Goal: Information Seeking & Learning: Compare options

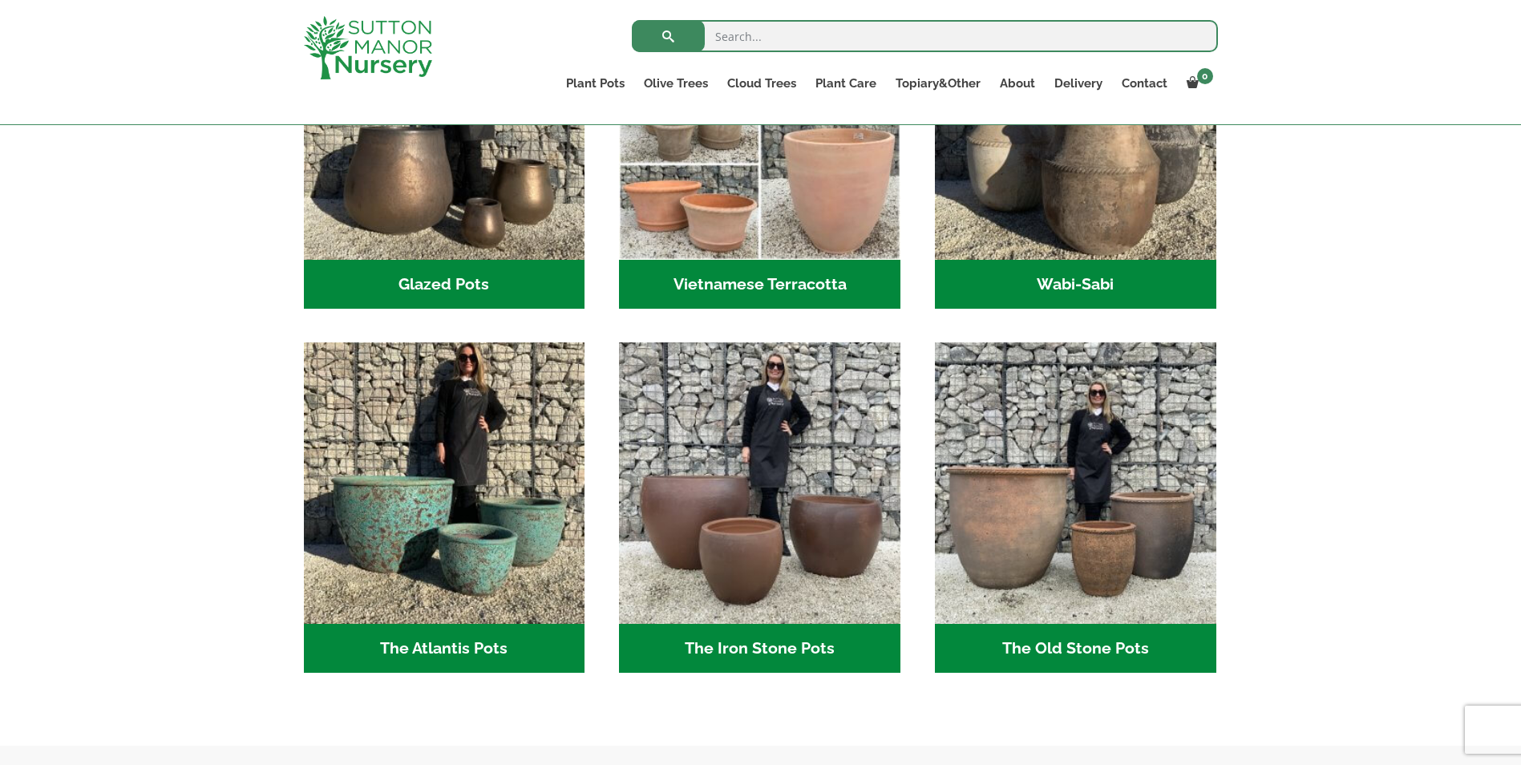
scroll to position [641, 0]
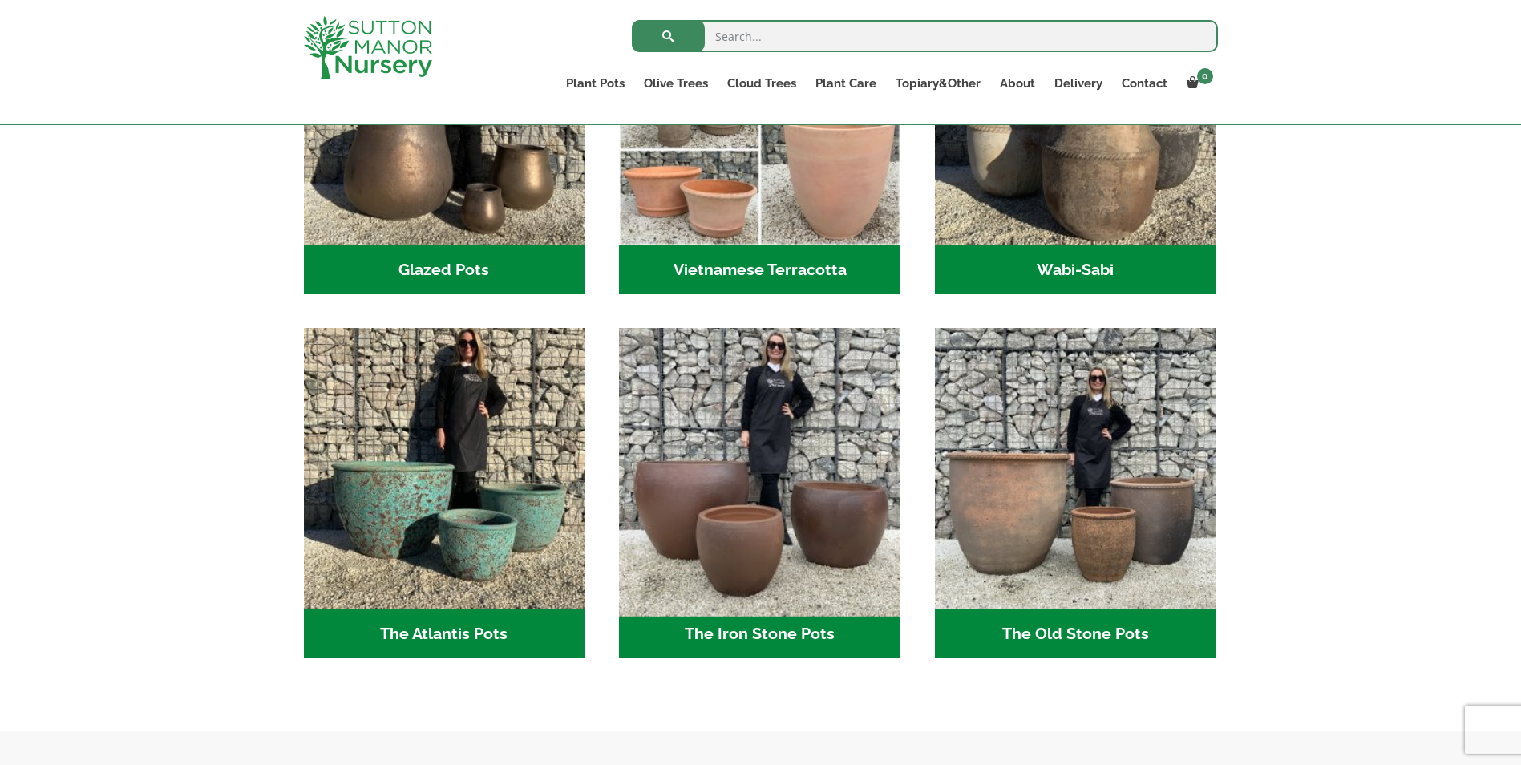
click at [740, 479] on img "Visit product category The Iron Stone Pots" at bounding box center [760, 469] width 295 height 295
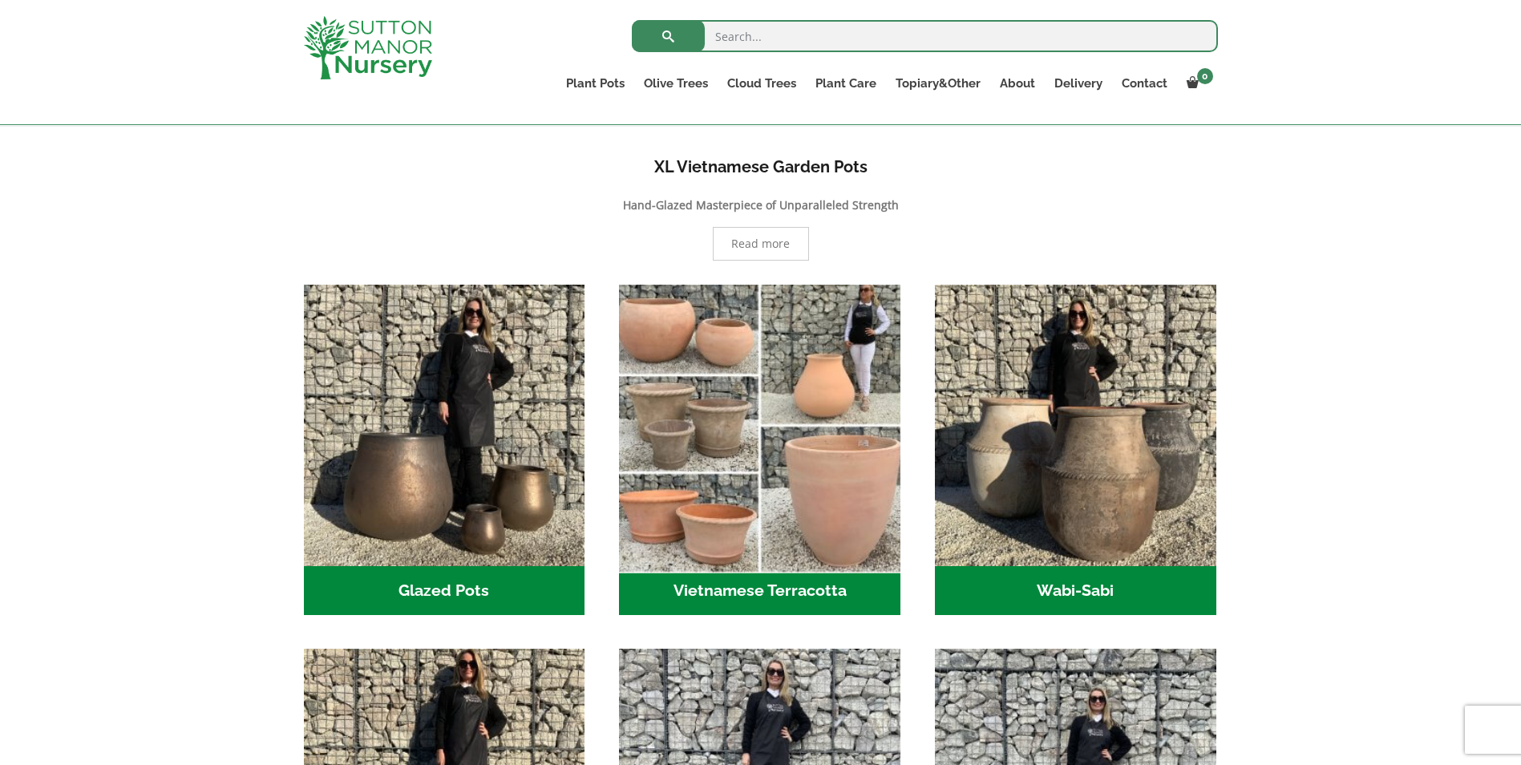
scroll to position [481, 0]
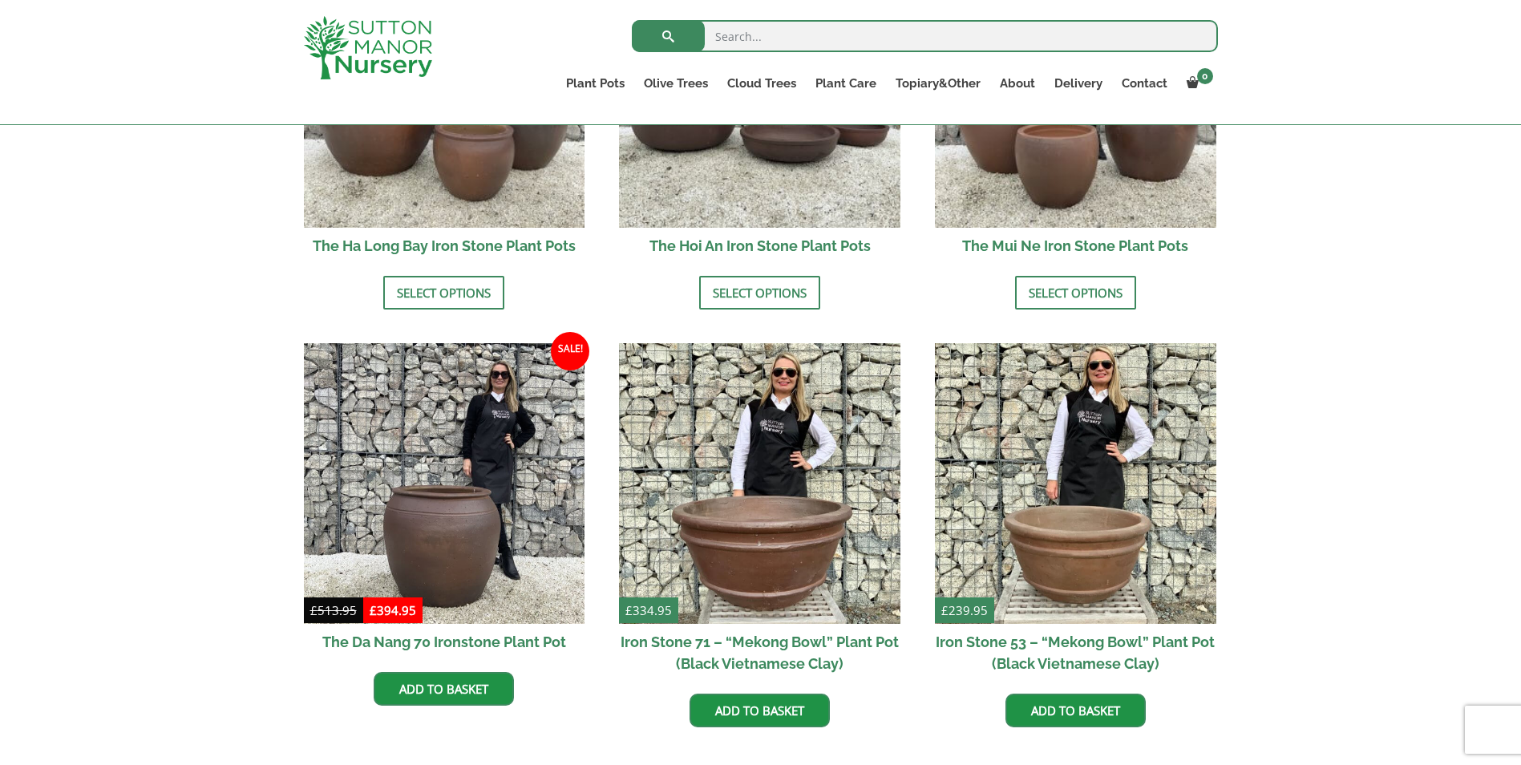
scroll to position [481, 0]
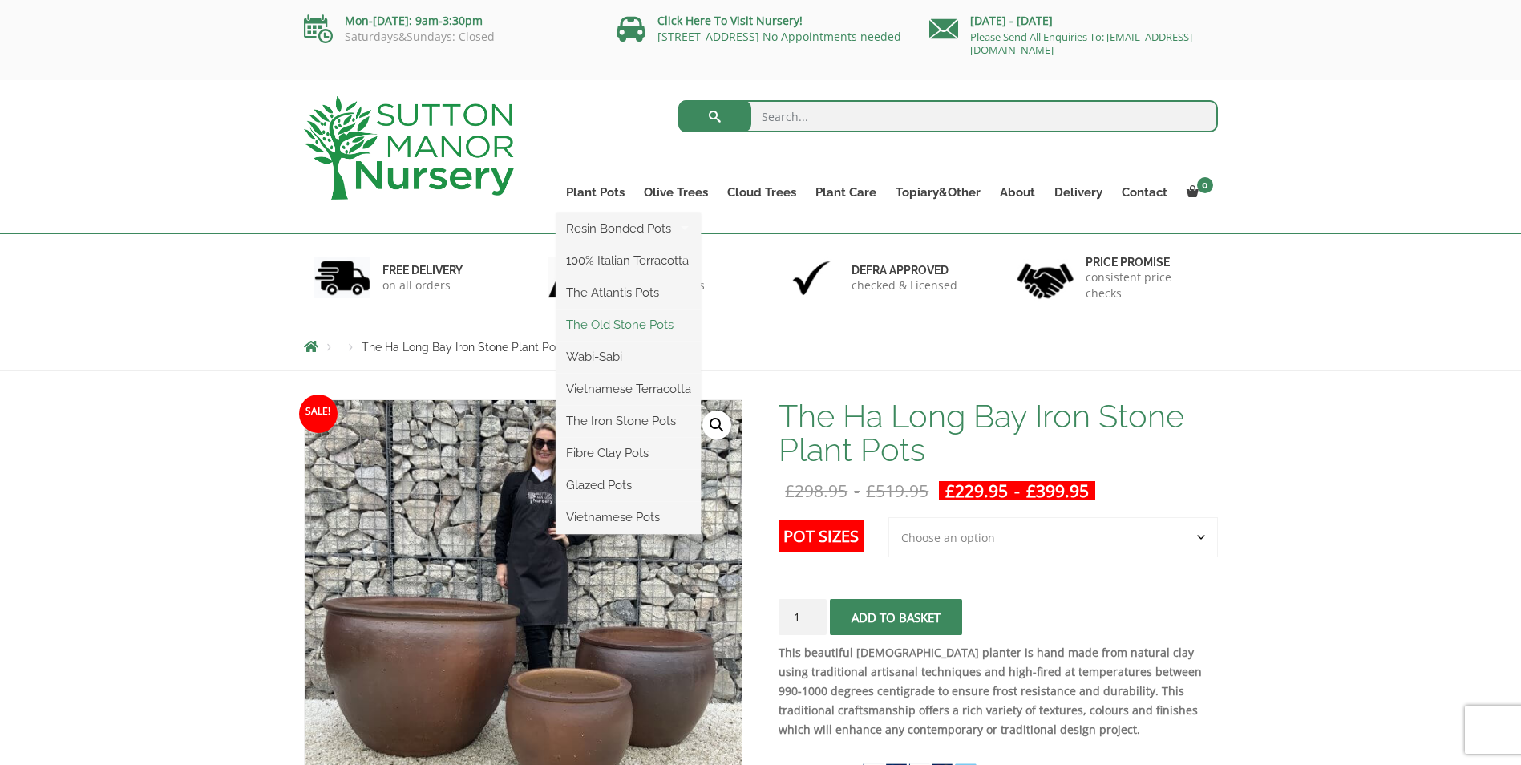
click at [609, 321] on link "The Old Stone Pots" at bounding box center [628, 325] width 144 height 24
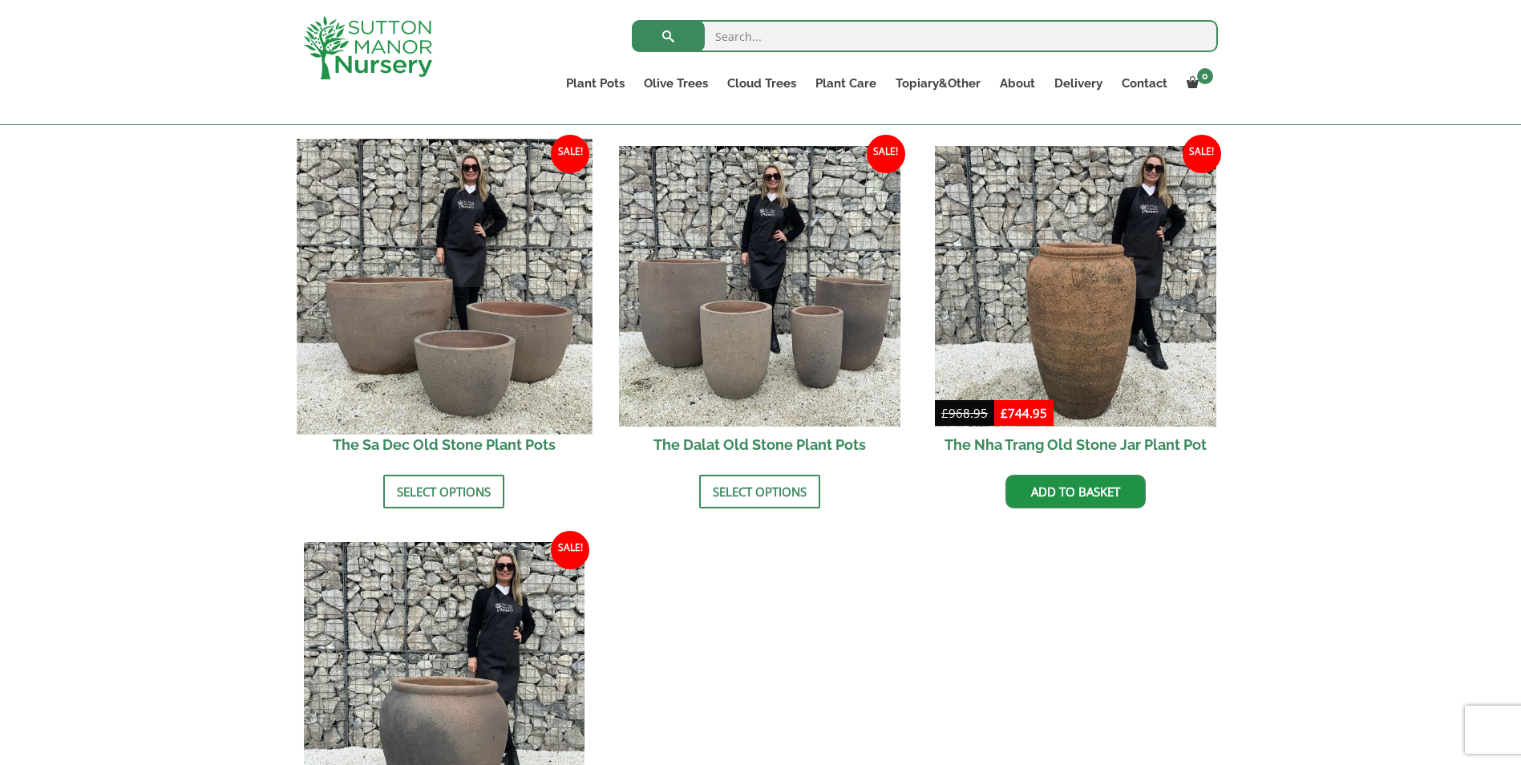
scroll to position [1122, 0]
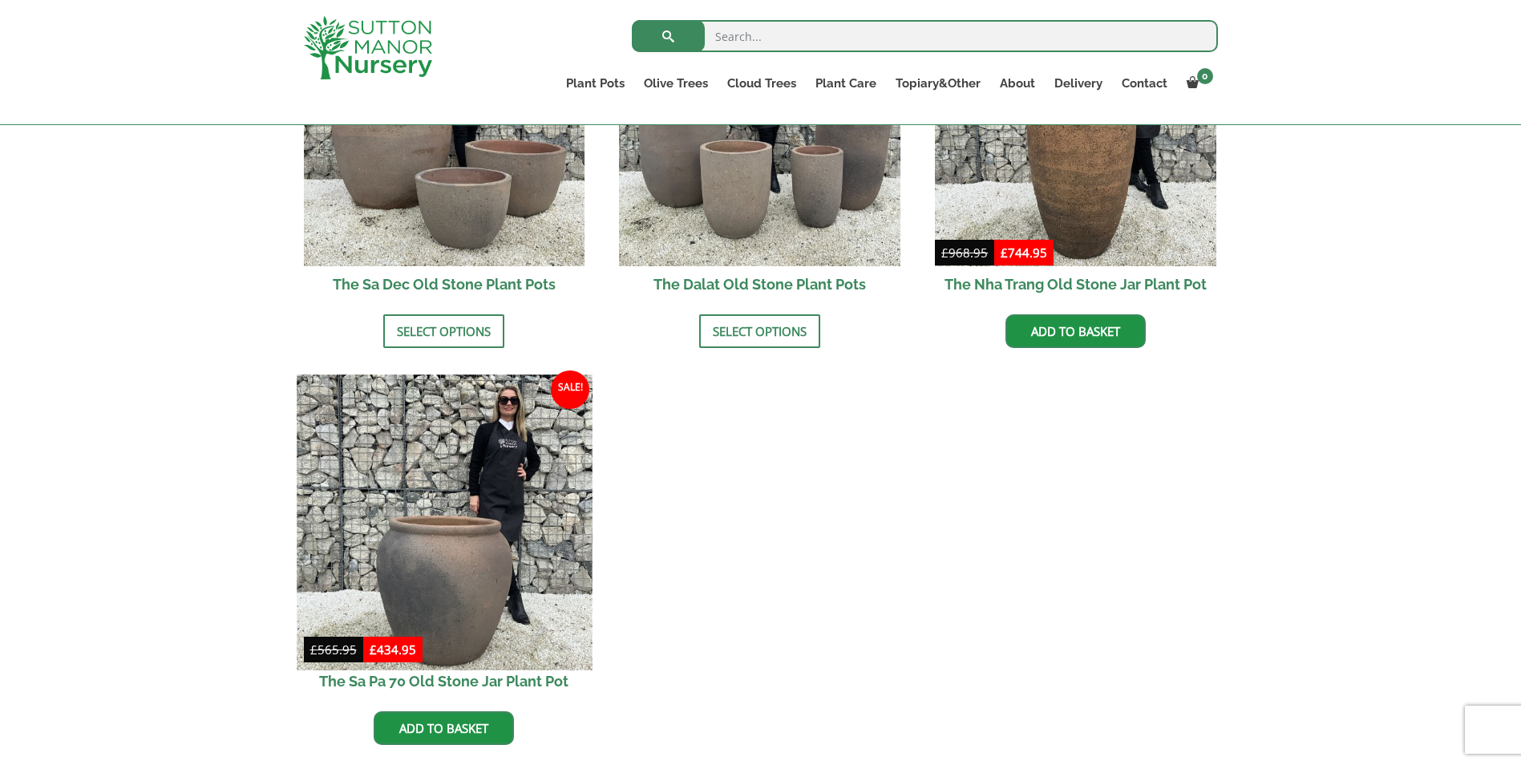
click at [407, 491] on img at bounding box center [444, 521] width 295 height 295
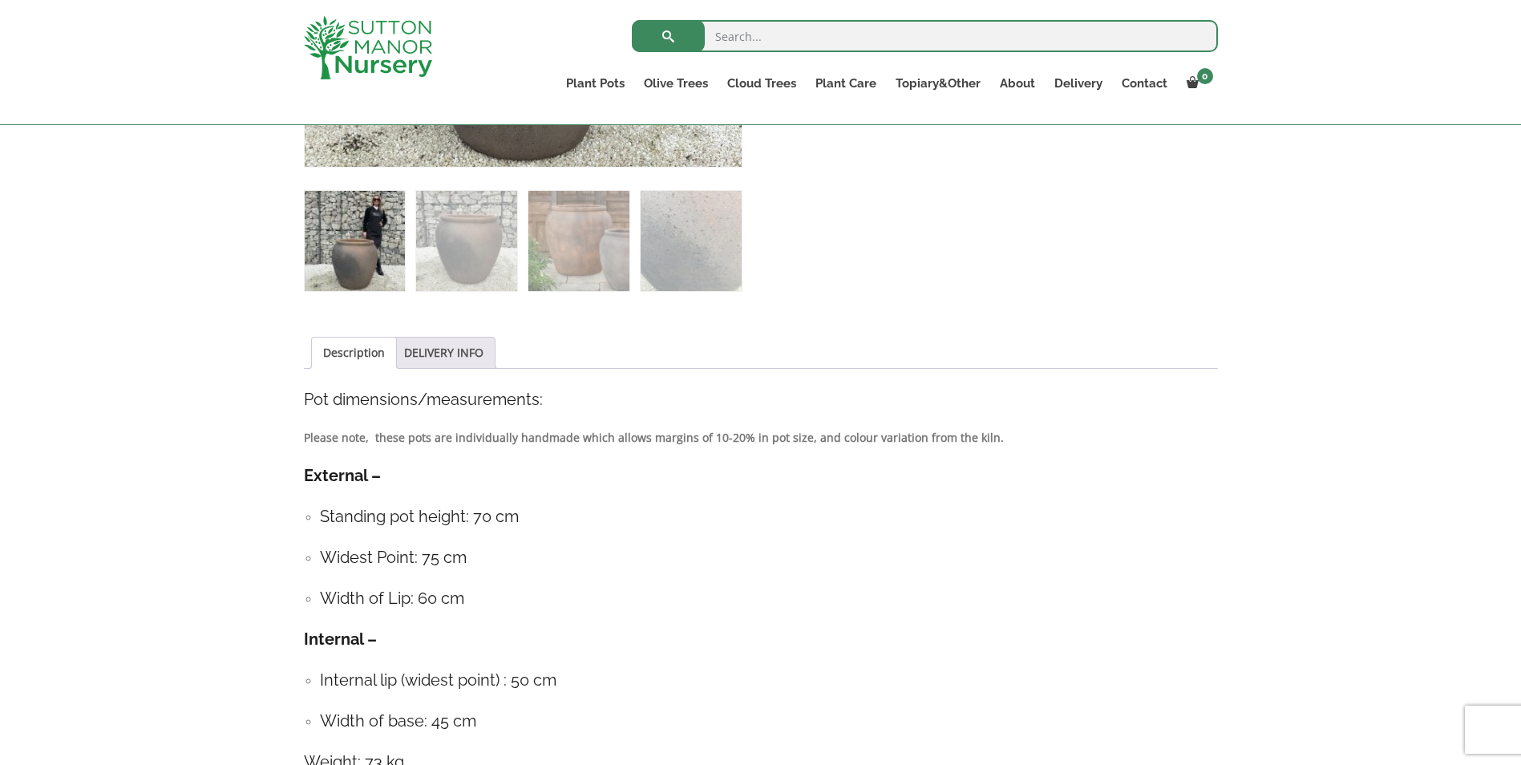
scroll to position [321, 0]
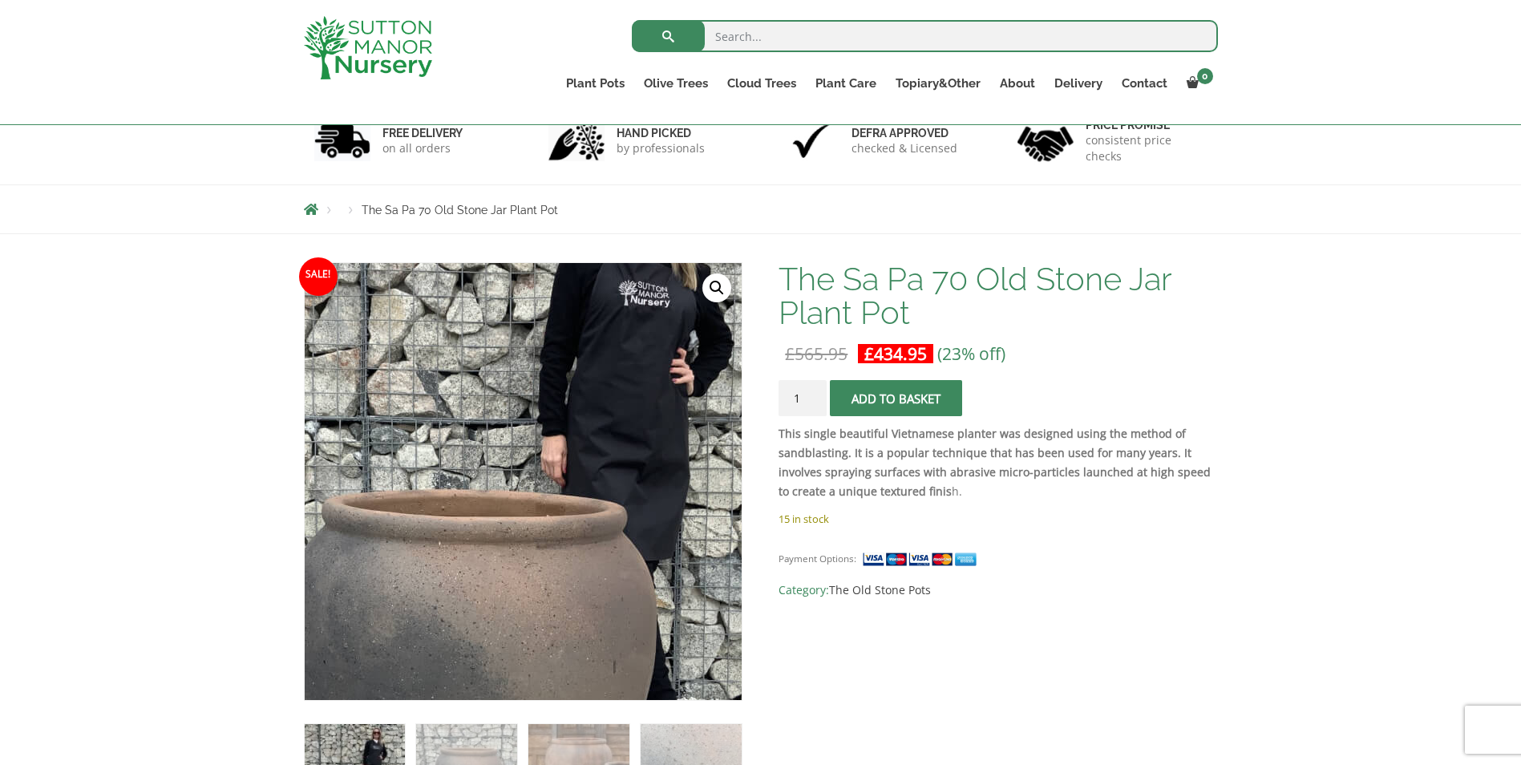
scroll to position [321, 0]
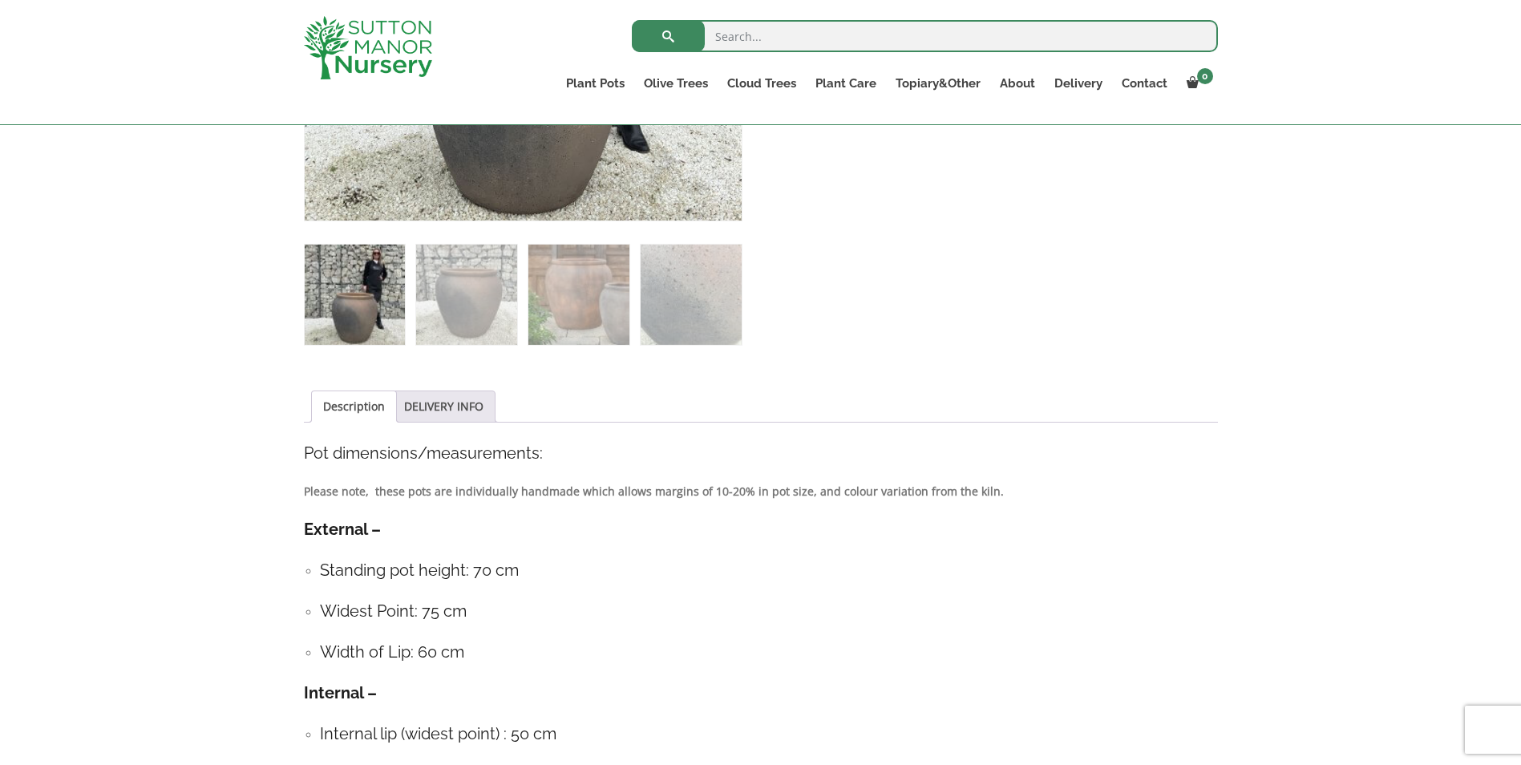
scroll to position [641, 0]
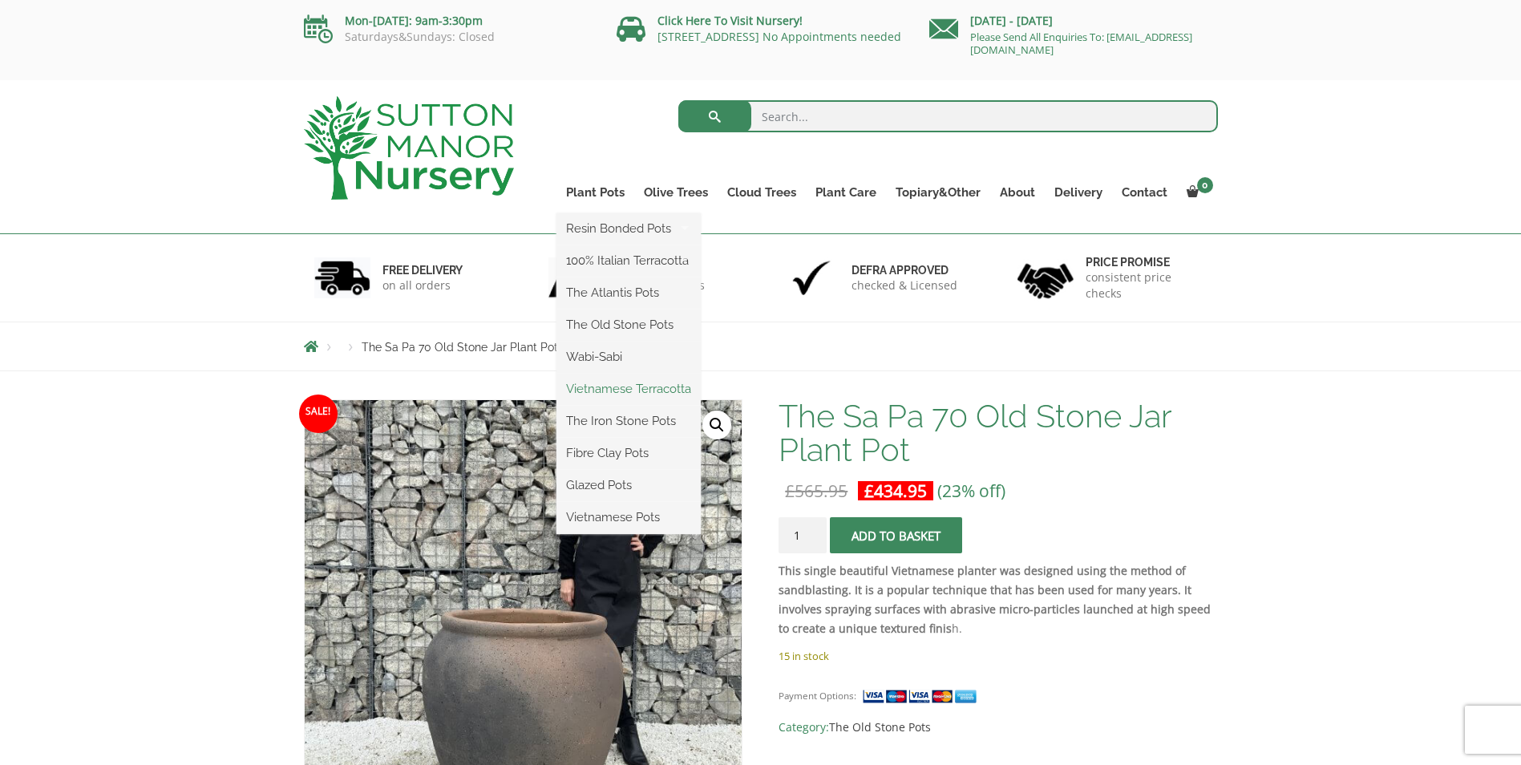
click at [598, 394] on link "Vietnamese Terracotta" at bounding box center [628, 389] width 144 height 24
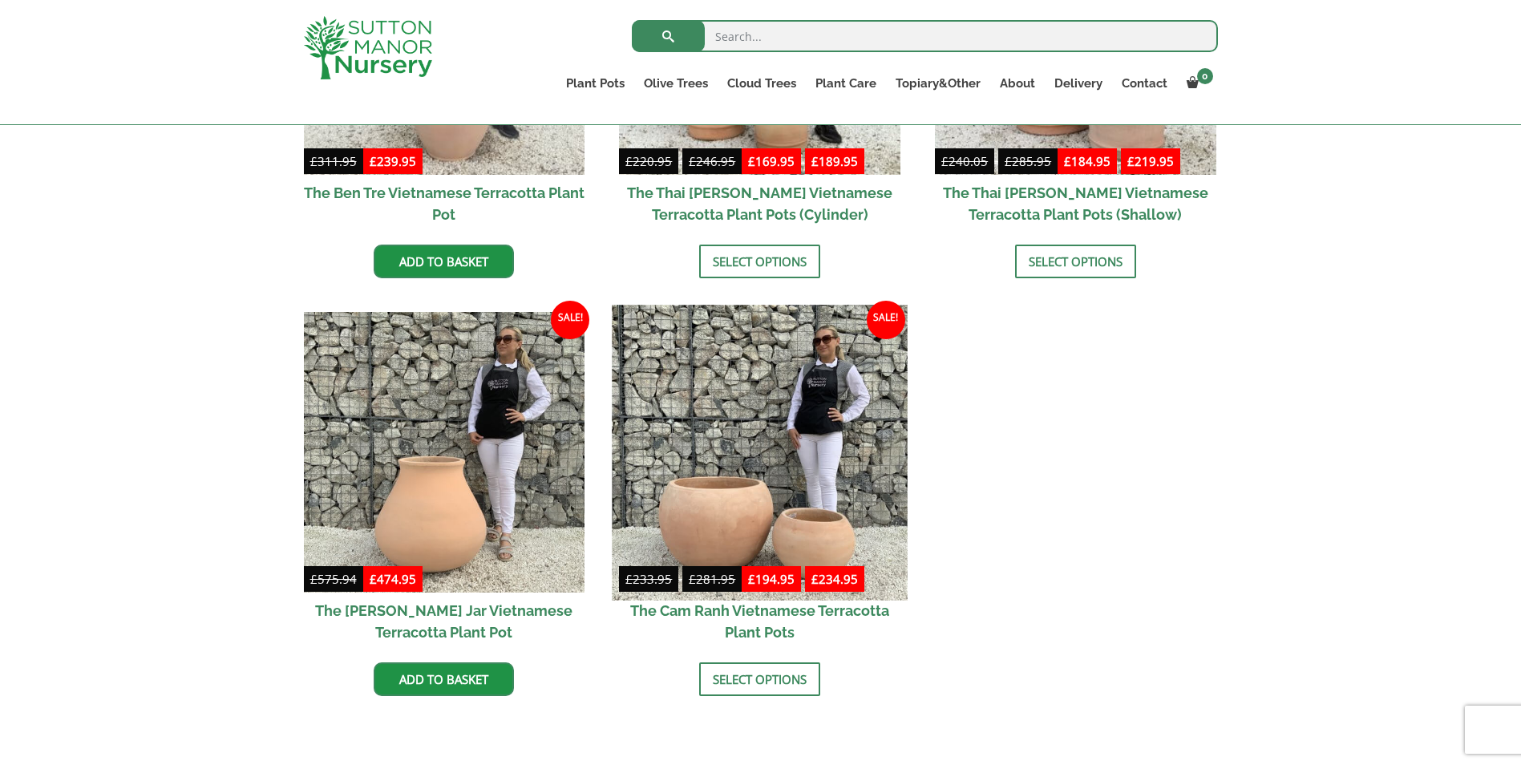
scroll to position [321, 0]
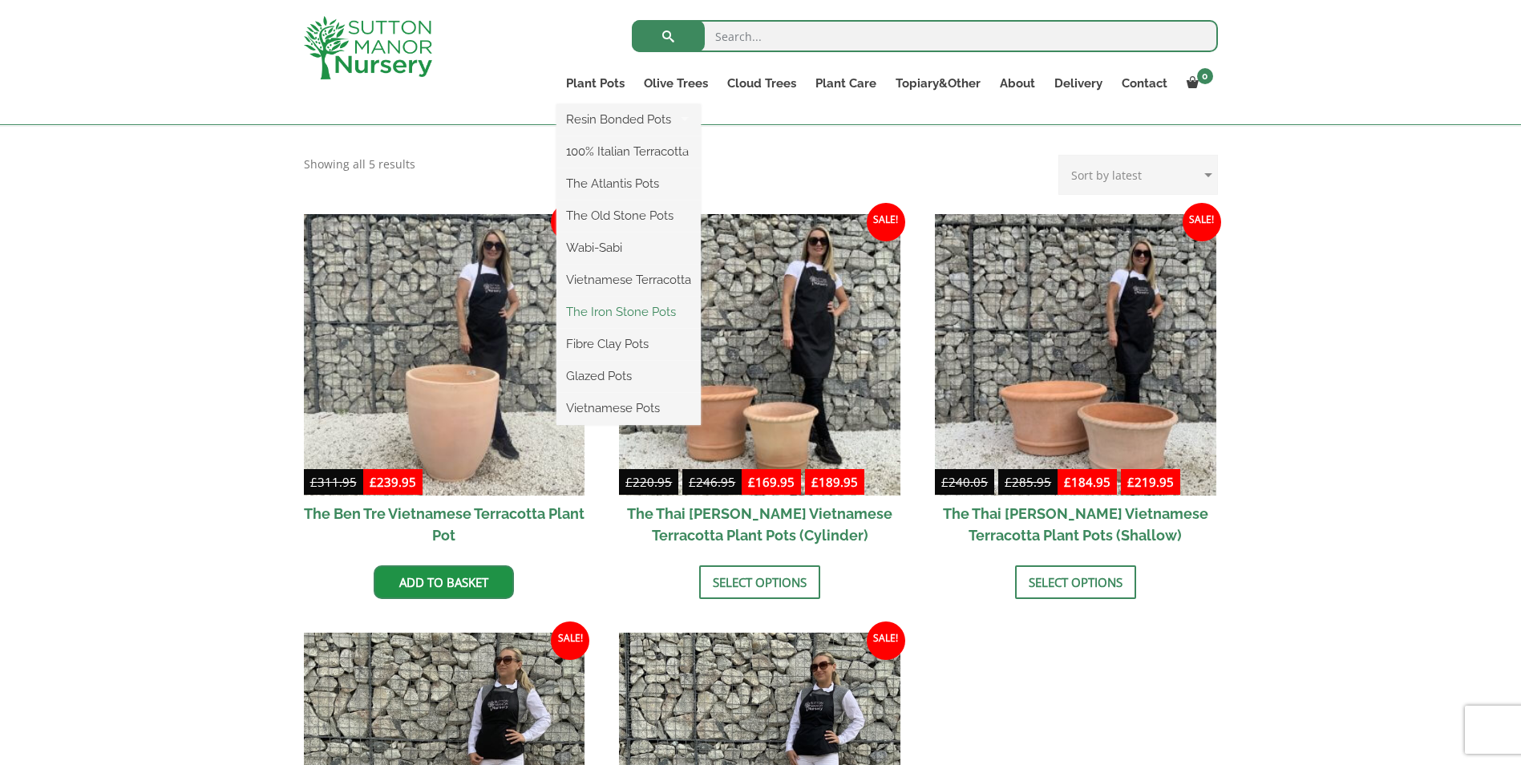
click at [610, 311] on link "The Iron Stone Pots" at bounding box center [628, 312] width 144 height 24
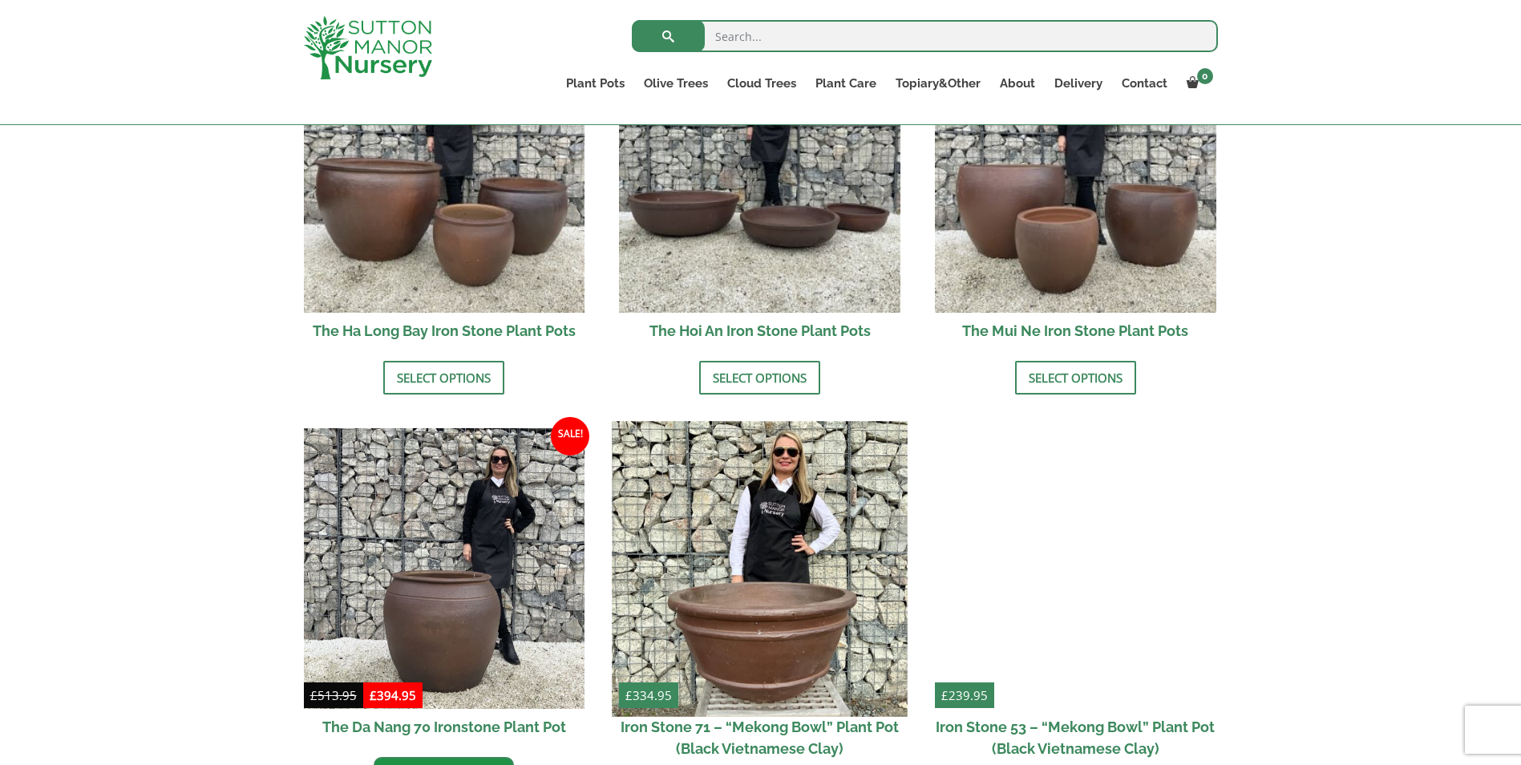
scroll to position [802, 0]
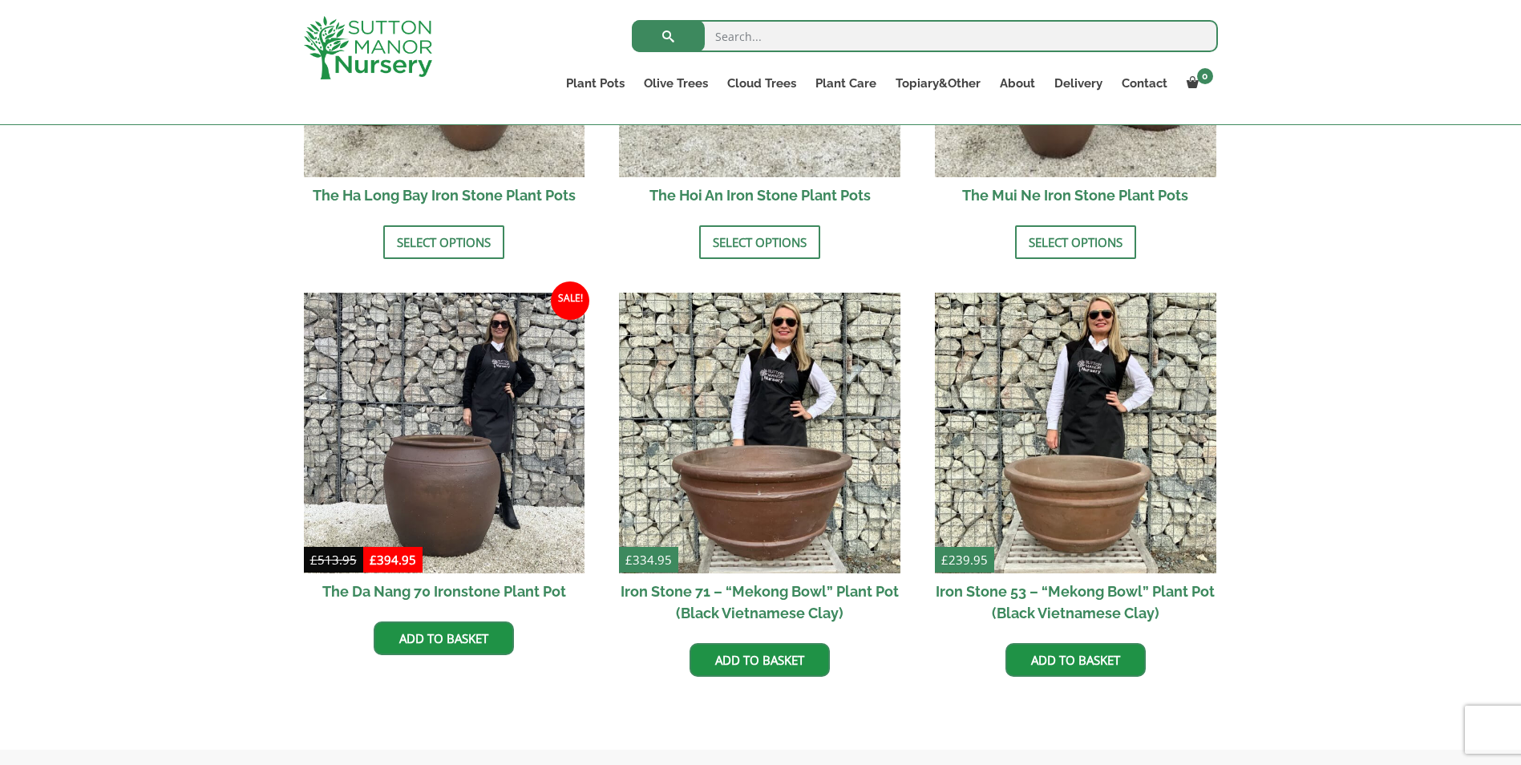
click at [562, 589] on h2 "The Da Nang 70 Ironstone Plant Pot" at bounding box center [444, 591] width 281 height 36
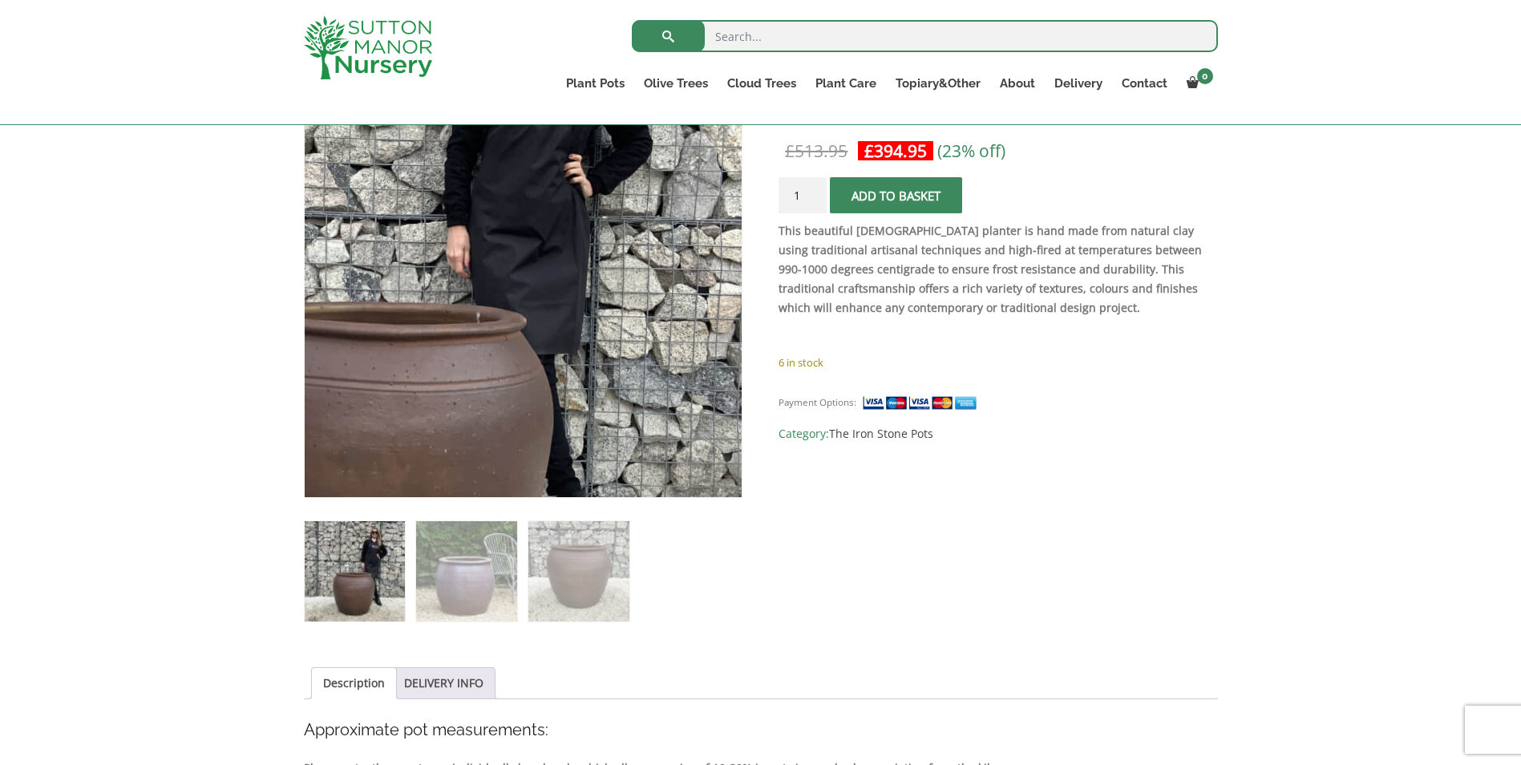
scroll to position [481, 0]
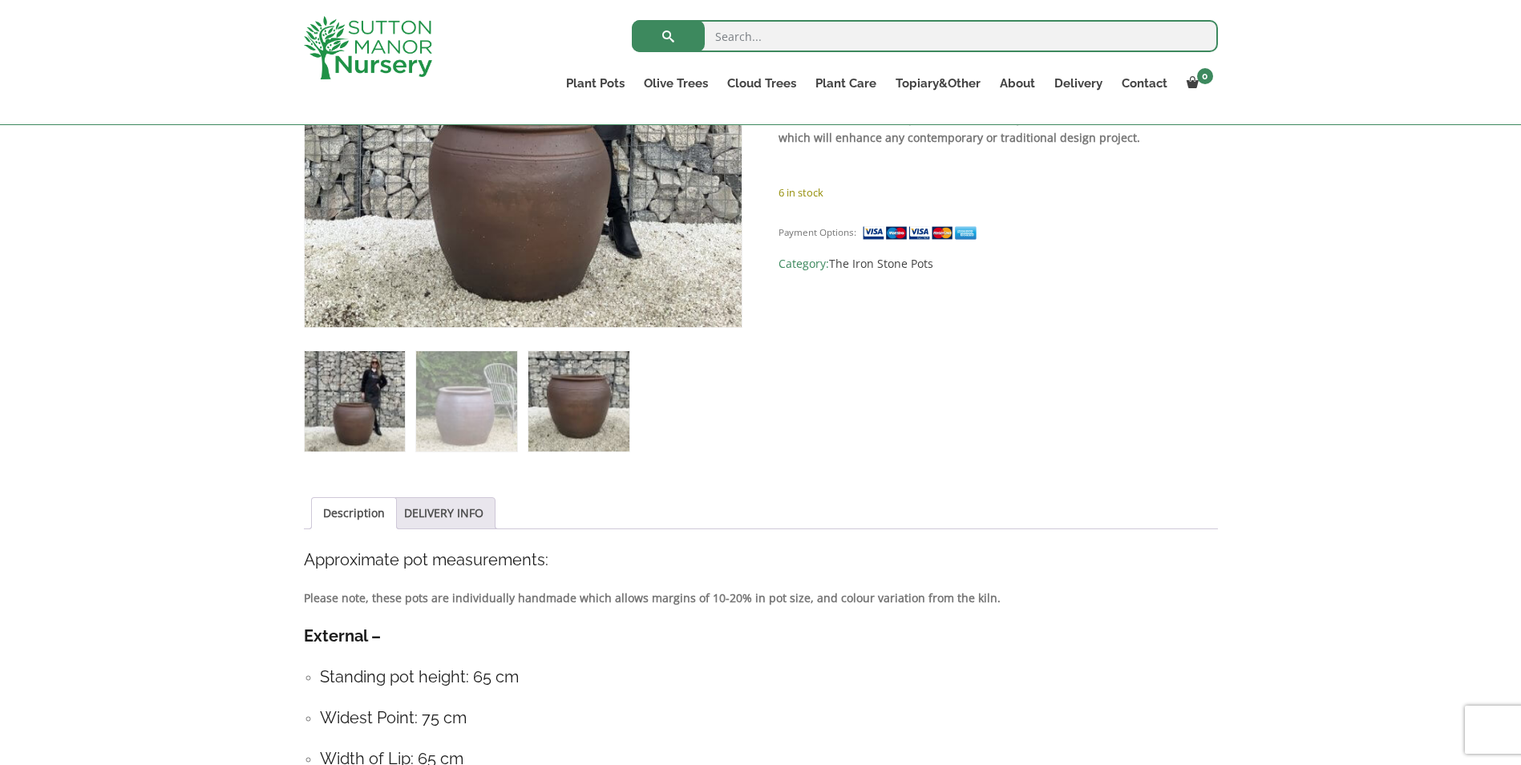
click at [610, 398] on img at bounding box center [578, 401] width 100 height 100
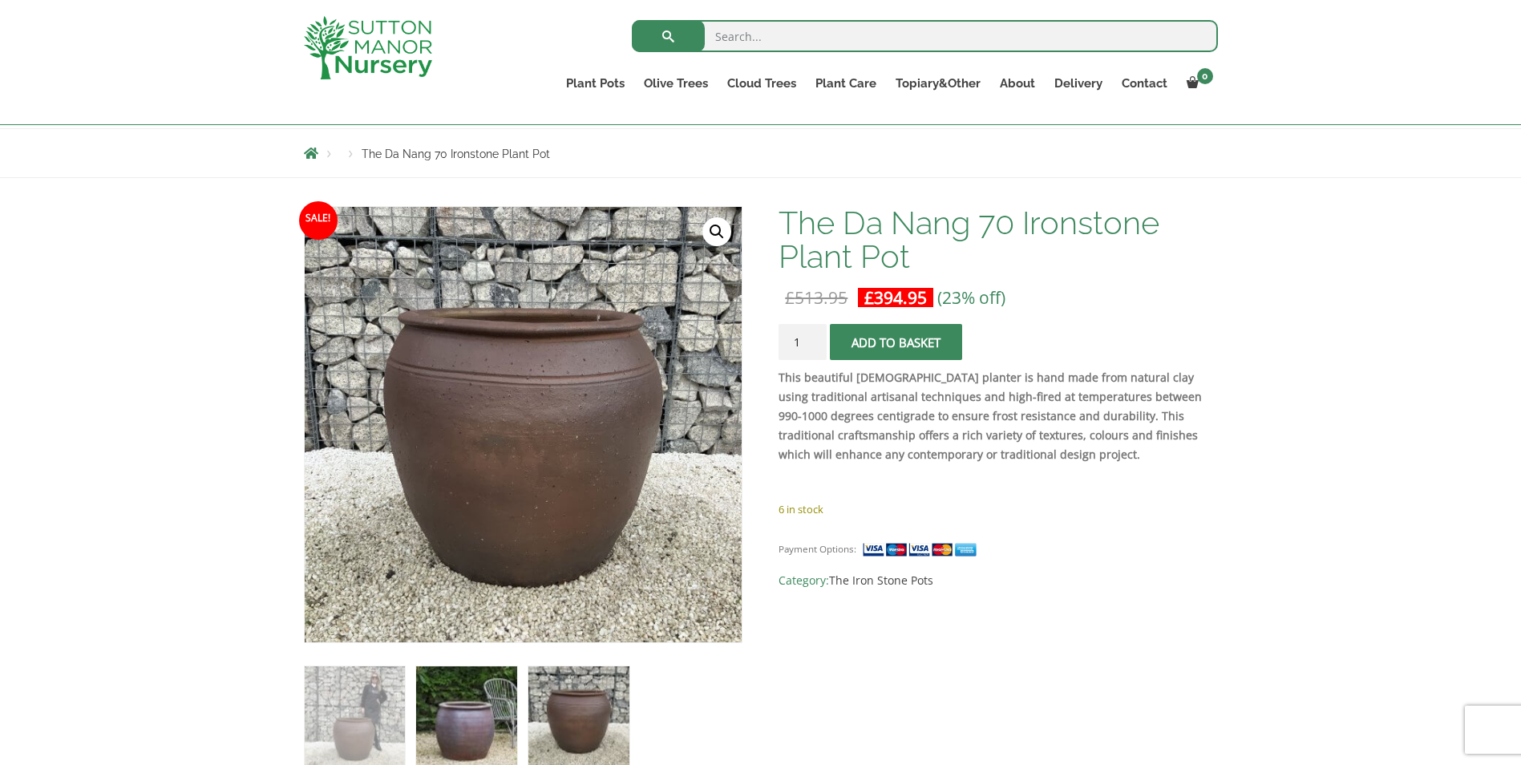
scroll to position [160, 0]
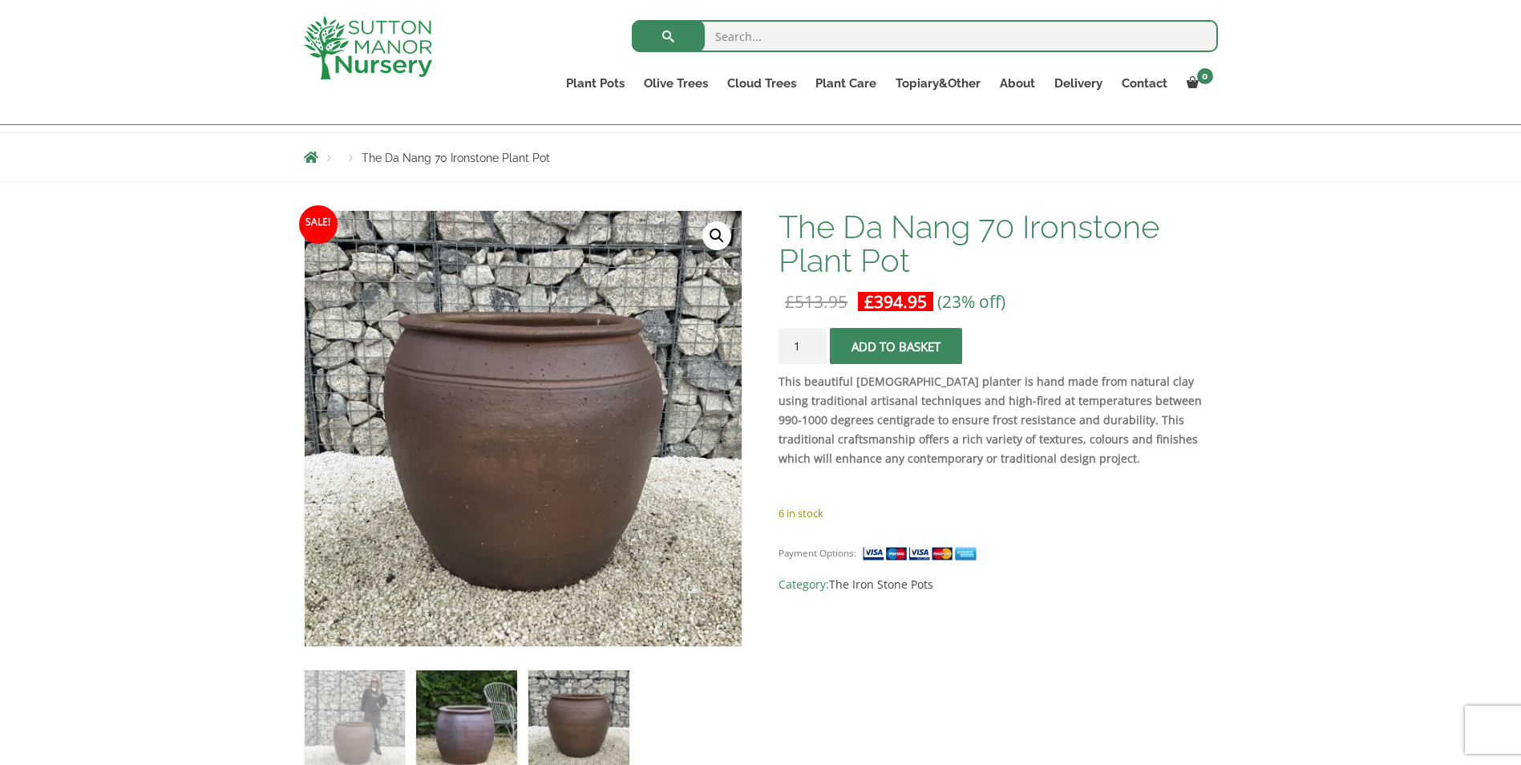
click at [455, 703] on img at bounding box center [466, 720] width 100 height 100
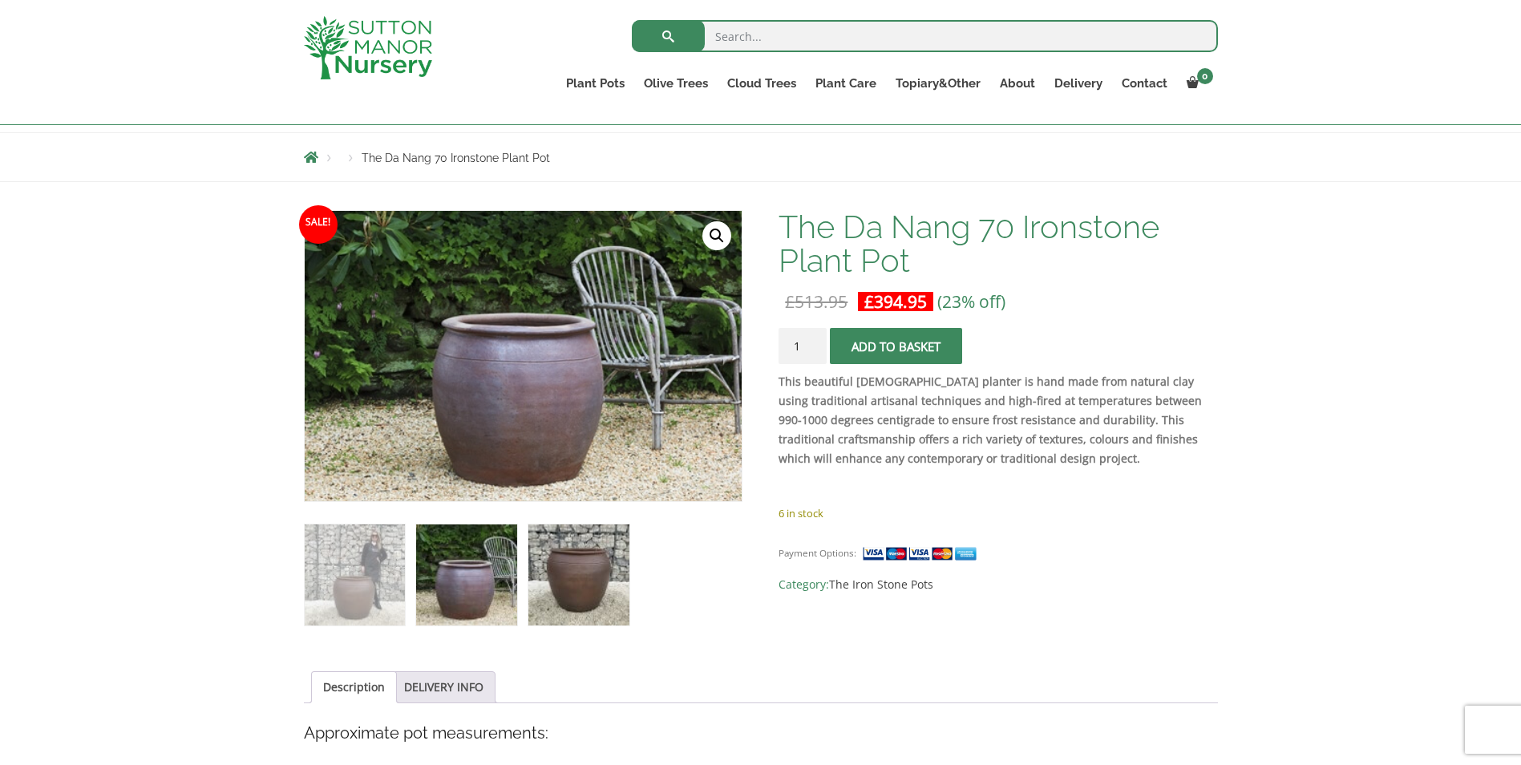
click at [569, 564] on img at bounding box center [578, 574] width 100 height 100
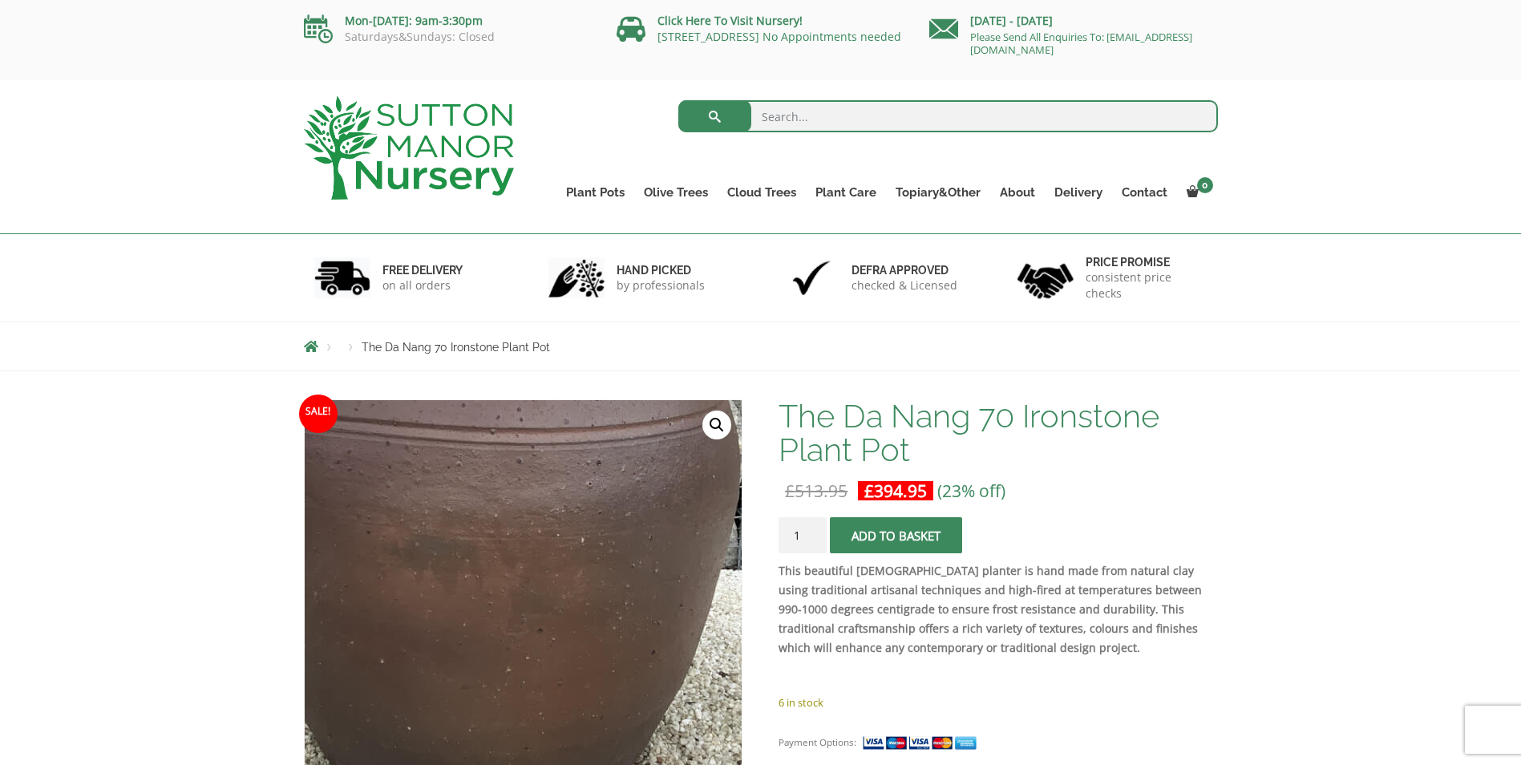
scroll to position [321, 0]
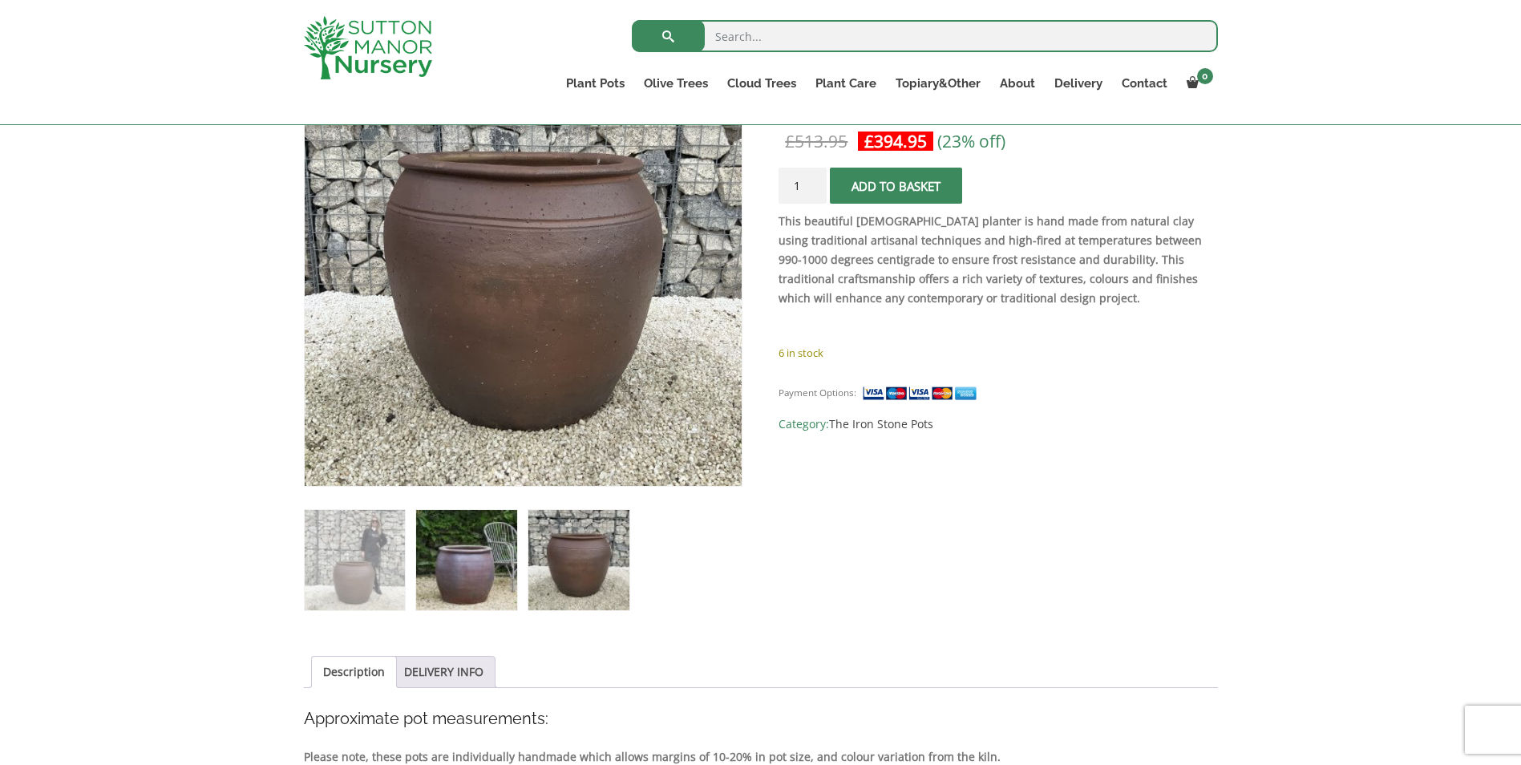
click at [507, 560] on img at bounding box center [466, 560] width 100 height 100
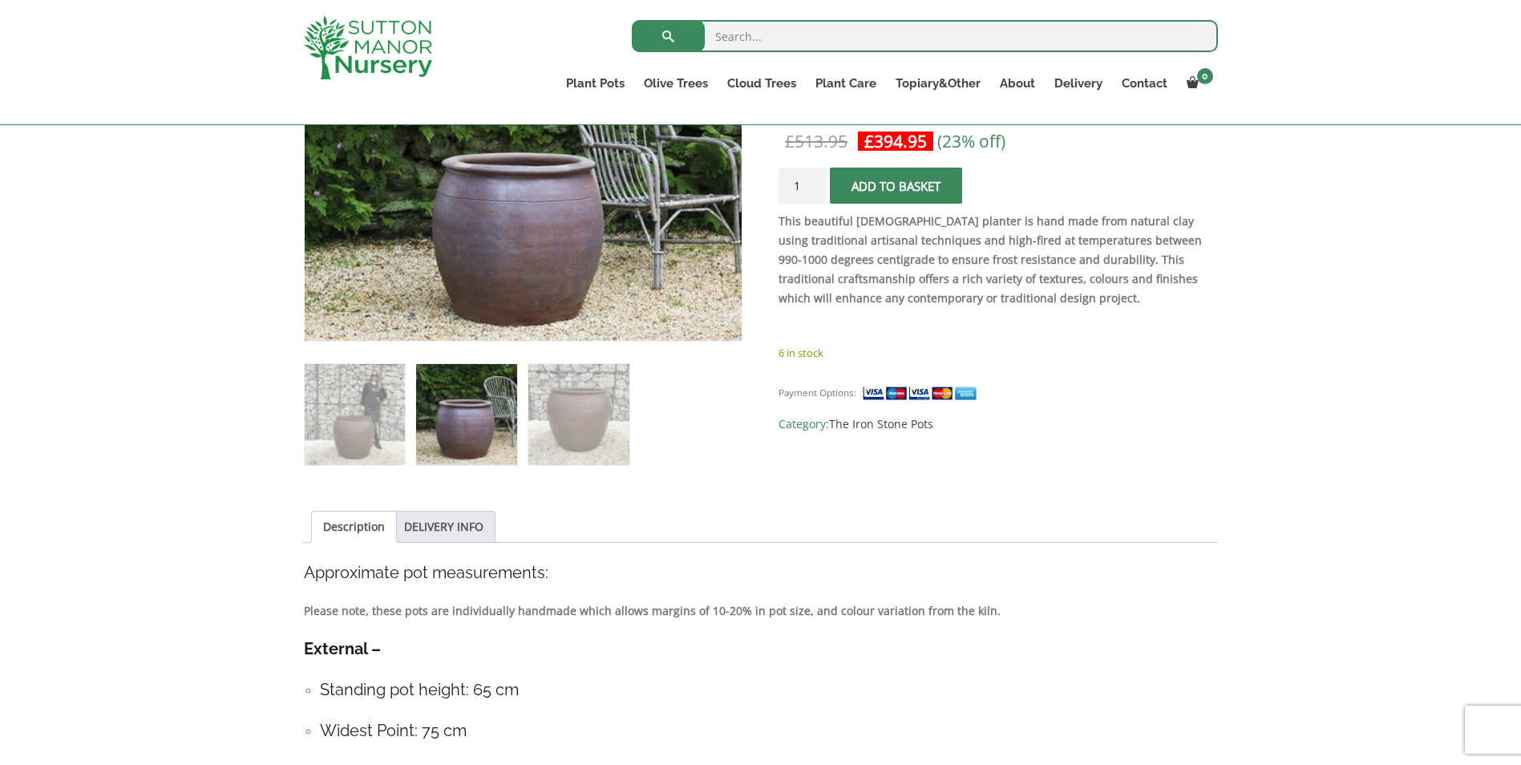
click at [339, 483] on div "Sale! 🔍 The Da Nang 70 Ironstone Plant Pot £ 513.95 Original price was: £513.95…" at bounding box center [761, 727] width 914 height 1354
click at [351, 442] on img at bounding box center [355, 414] width 100 height 100
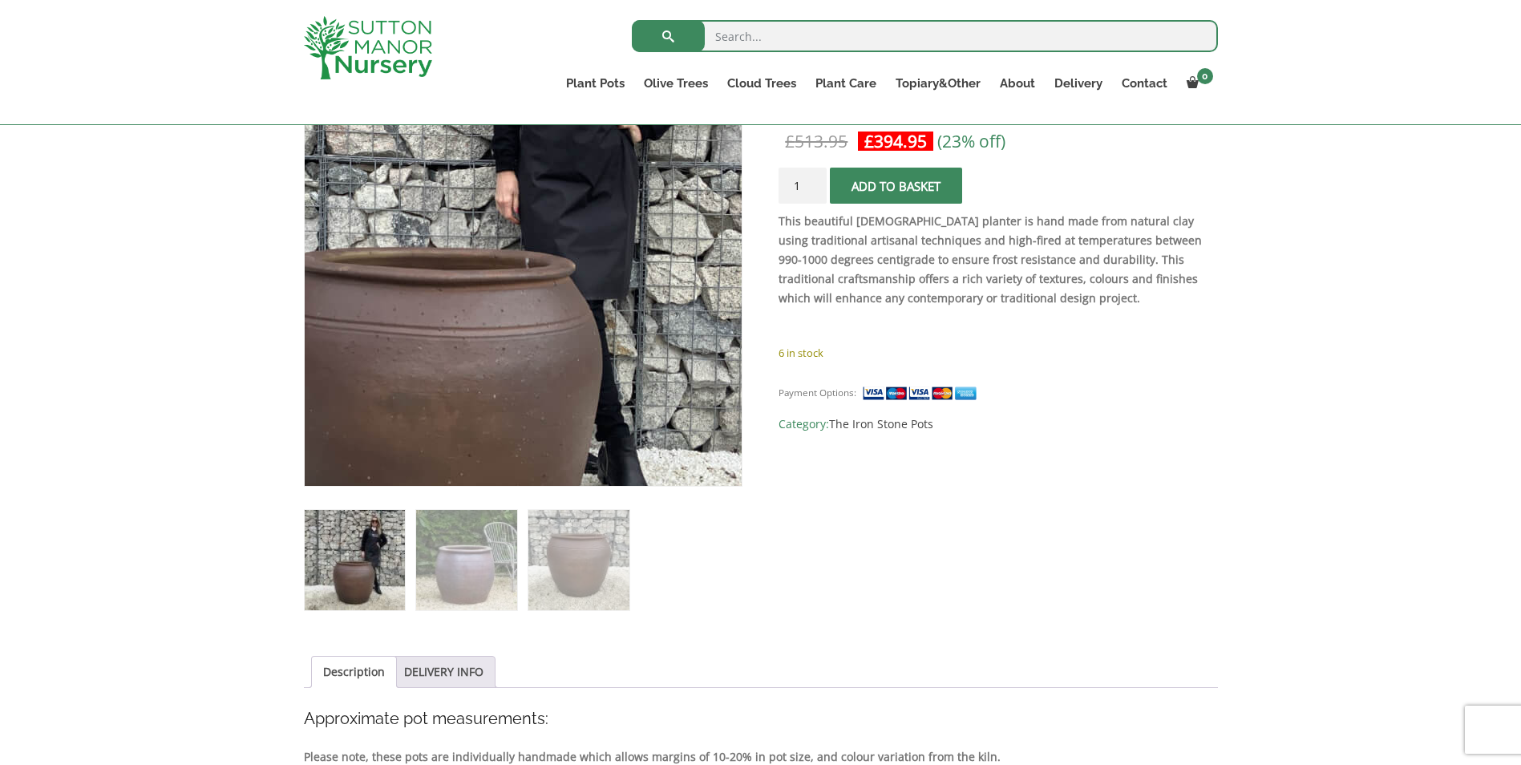
scroll to position [0, 0]
